Goal: Find specific page/section: Find specific page/section

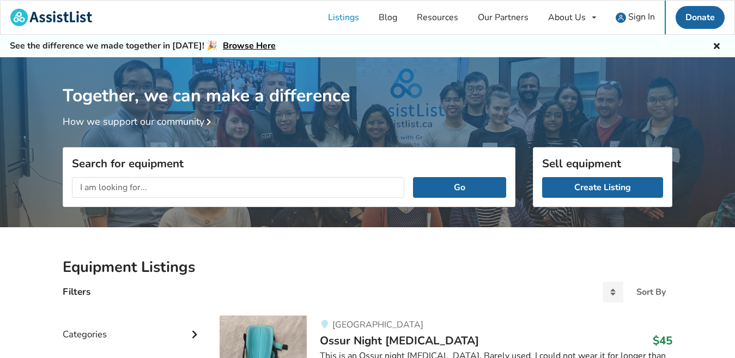
click at [427, 159] on h3 "Search for equipment" at bounding box center [289, 163] width 434 height 14
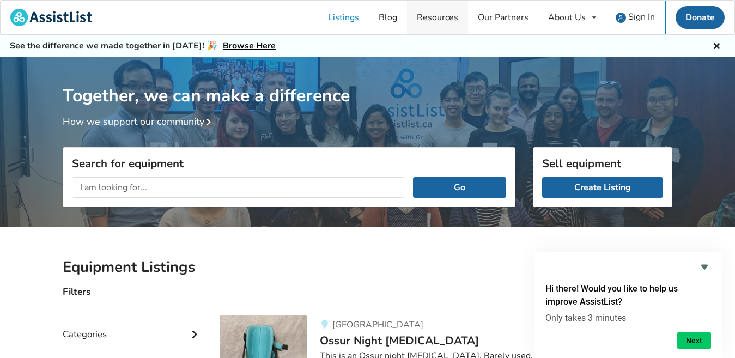
click at [433, 17] on link "Resources" at bounding box center [437, 18] width 61 height 34
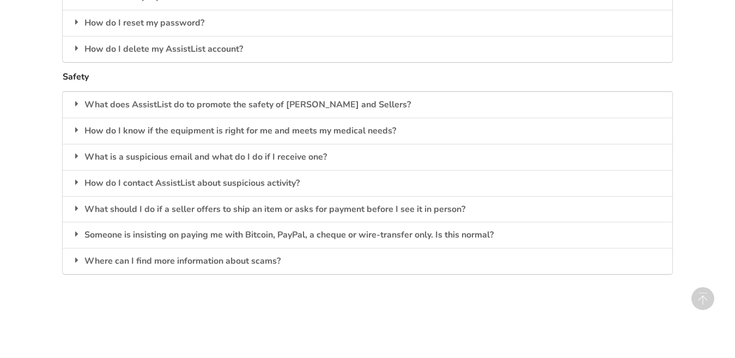
scroll to position [1831, 0]
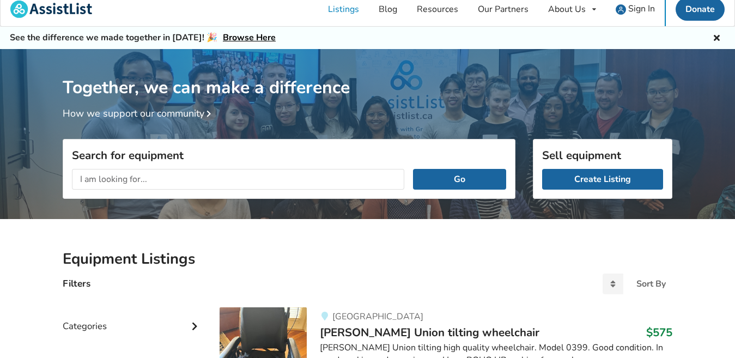
scroll to position [1107, 0]
